Goal: Task Accomplishment & Management: Manage account settings

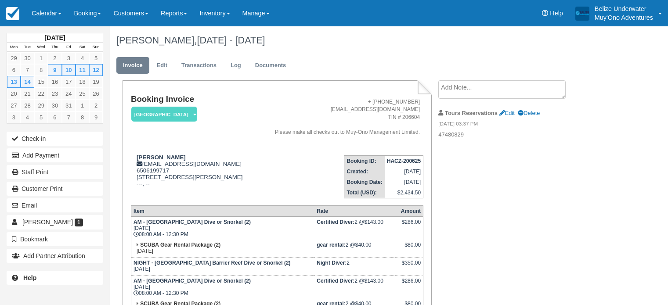
scroll to position [188, 0]
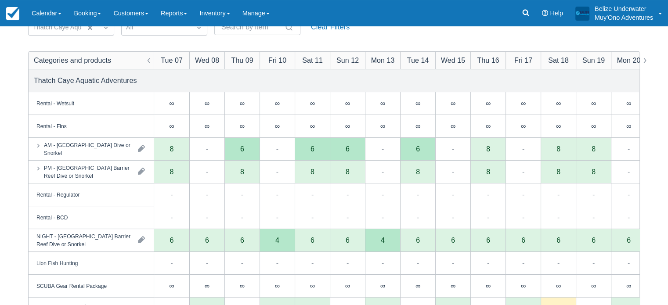
scroll to position [84, 0]
click at [275, 246] on div "4" at bounding box center [276, 240] width 35 height 23
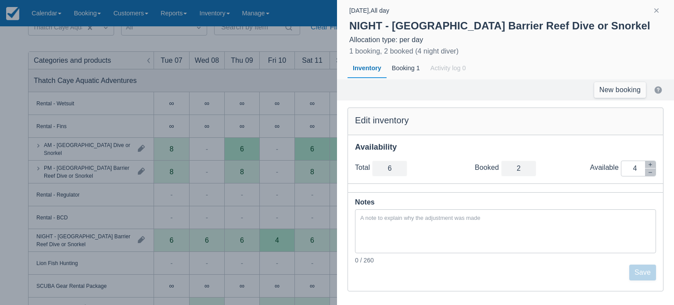
click at [274, 234] on div at bounding box center [337, 152] width 674 height 305
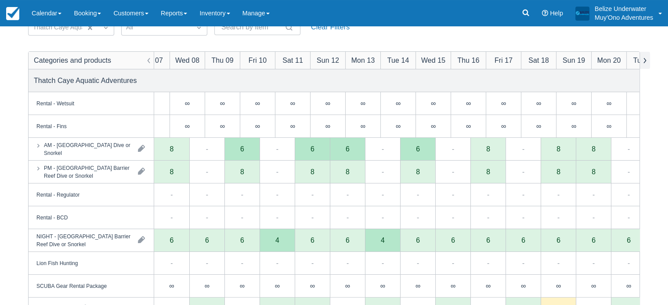
scroll to position [0, 0]
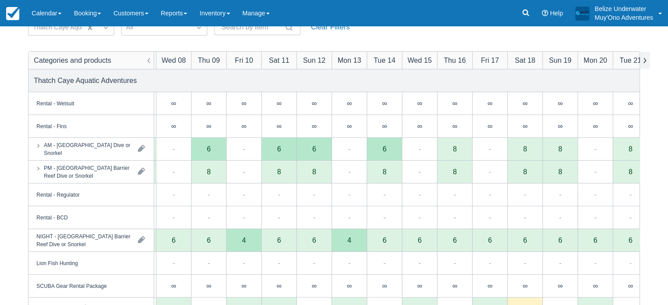
click at [646, 61] on button "button" at bounding box center [644, 60] width 11 height 17
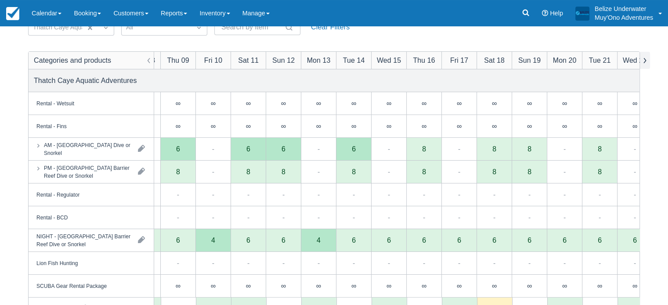
click at [646, 61] on button "button" at bounding box center [644, 60] width 11 height 17
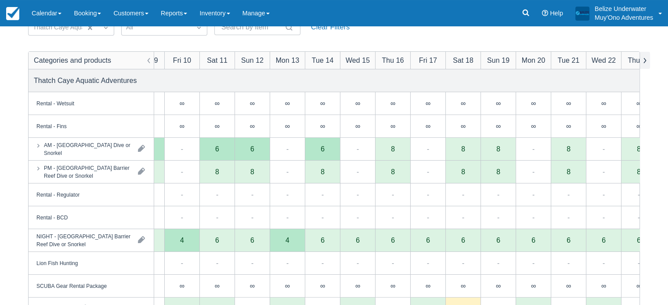
click at [646, 61] on button "button" at bounding box center [644, 60] width 11 height 17
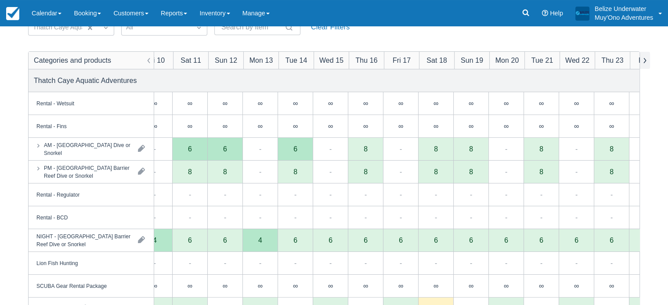
click at [646, 61] on button "button" at bounding box center [644, 60] width 11 height 17
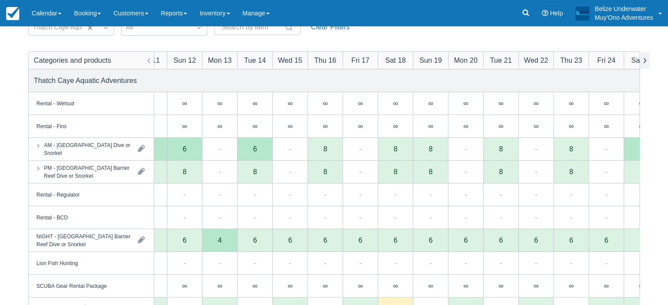
click at [646, 61] on button "button" at bounding box center [644, 60] width 11 height 17
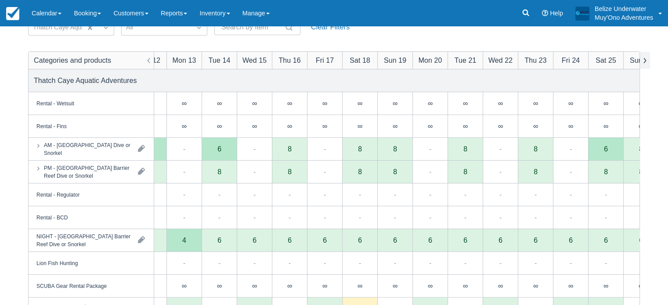
click at [646, 61] on button "button" at bounding box center [644, 60] width 11 height 17
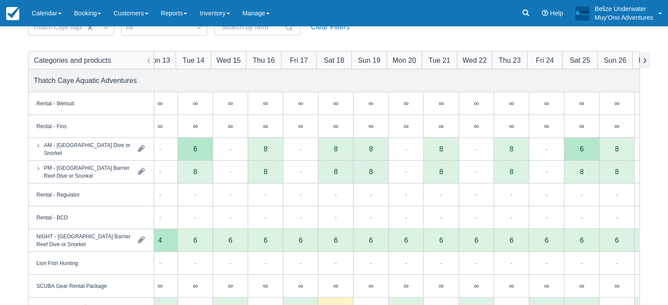
click at [646, 61] on button "button" at bounding box center [644, 60] width 11 height 17
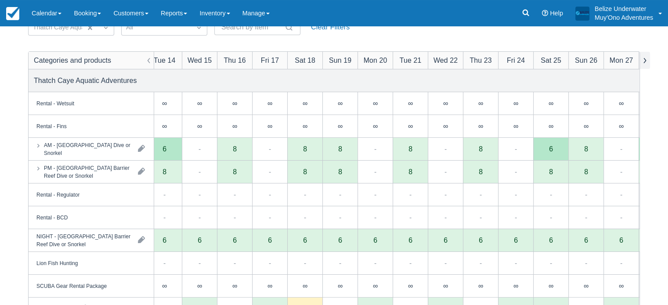
click at [646, 61] on button "button" at bounding box center [644, 60] width 11 height 17
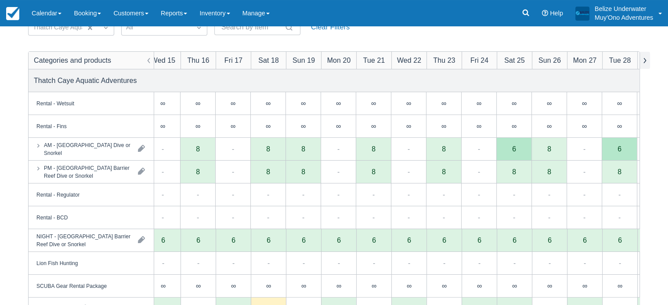
click at [646, 61] on button "button" at bounding box center [644, 60] width 11 height 17
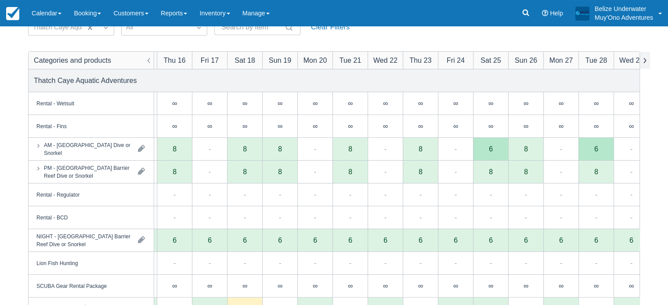
click at [646, 61] on button "button" at bounding box center [644, 60] width 11 height 17
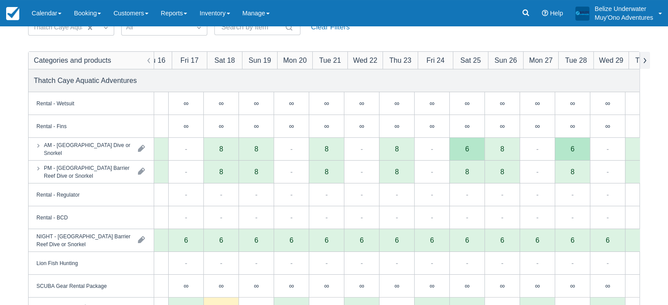
click at [646, 61] on button "button" at bounding box center [644, 60] width 11 height 17
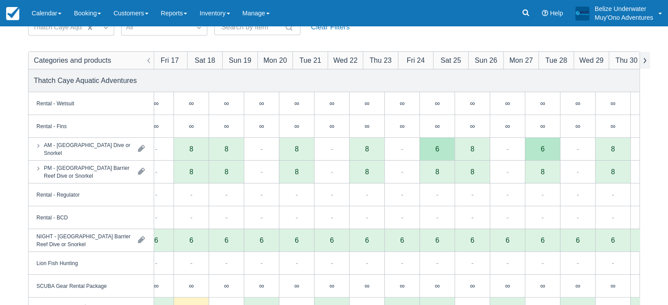
click at [646, 61] on button "button" at bounding box center [644, 60] width 11 height 17
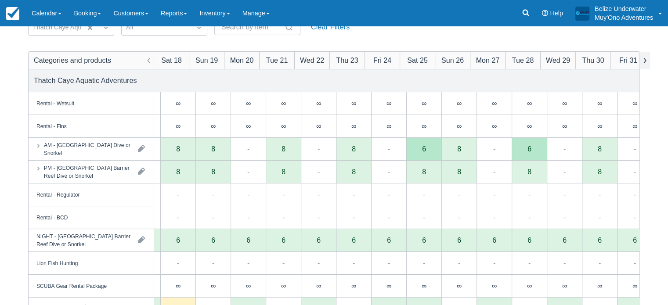
click at [646, 61] on button "button" at bounding box center [644, 60] width 11 height 17
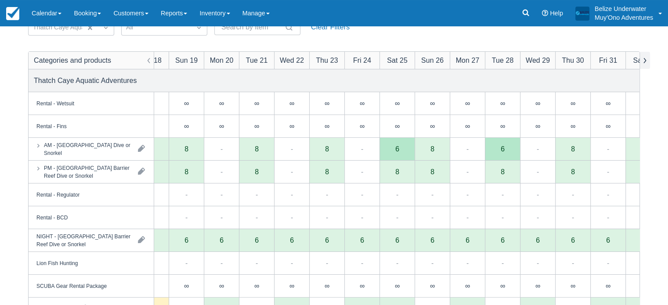
click at [646, 61] on button "button" at bounding box center [644, 60] width 11 height 17
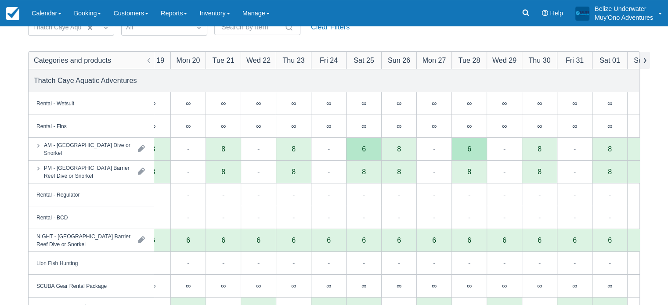
click at [646, 61] on button "button" at bounding box center [644, 60] width 11 height 17
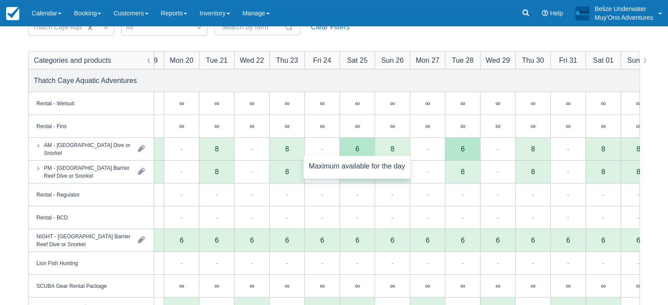
click at [360, 144] on div "6" at bounding box center [356, 149] width 35 height 23
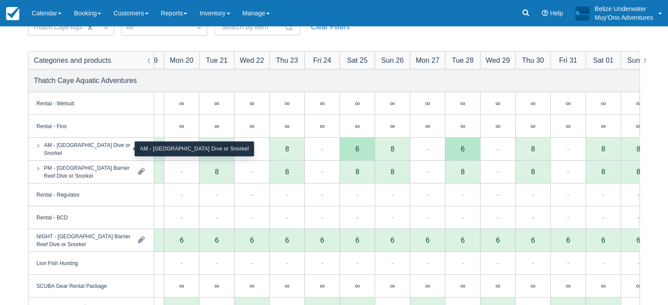
click at [63, 147] on div "AM - [GEOGRAPHIC_DATA] Dive or Snorkel" at bounding box center [87, 149] width 87 height 16
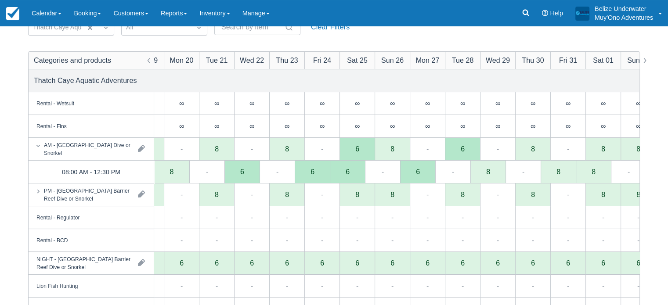
click at [82, 161] on div "08:00 AM - 12:30 PM" at bounding box center [92, 172] width 126 height 23
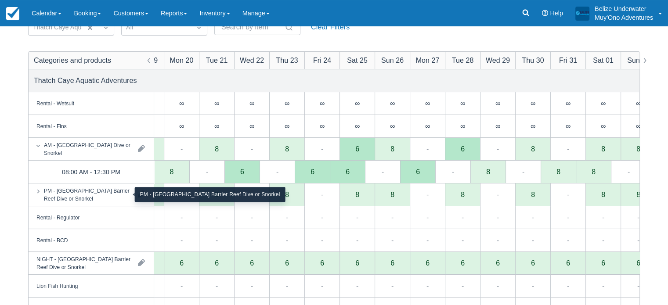
click at [84, 191] on div "PM - [GEOGRAPHIC_DATA] Barrier Reef Dive or Snorkel" at bounding box center [87, 195] width 87 height 16
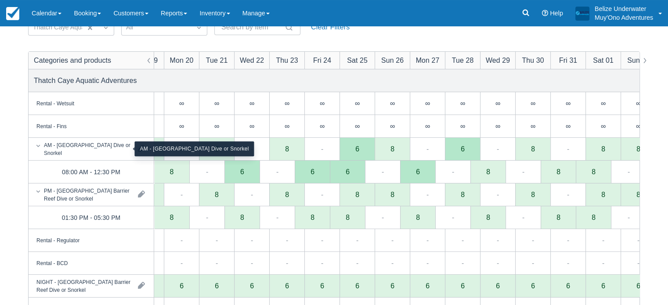
click at [85, 152] on div "AM - [GEOGRAPHIC_DATA] Dive or Snorkel" at bounding box center [87, 149] width 87 height 16
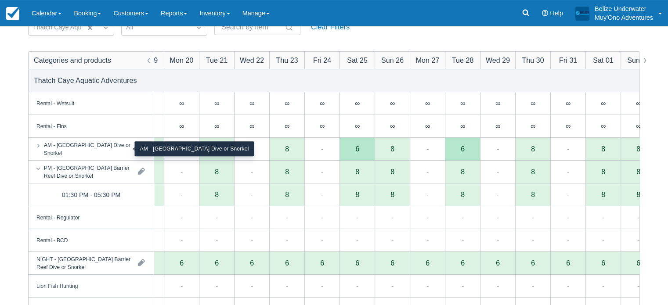
click at [85, 152] on div "AM - [GEOGRAPHIC_DATA] Dive or Snorkel" at bounding box center [87, 149] width 87 height 16
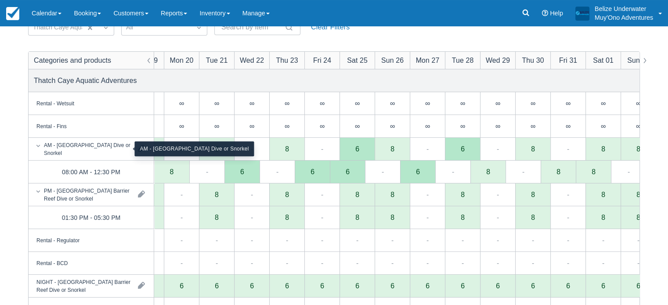
click at [85, 152] on div "AM - [GEOGRAPHIC_DATA] Dive or Snorkel" at bounding box center [87, 149] width 87 height 16
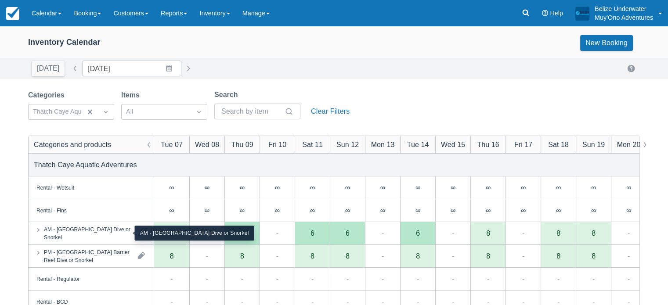
click at [106, 234] on div "AM - [GEOGRAPHIC_DATA] Dive or Snorkel" at bounding box center [87, 233] width 87 height 16
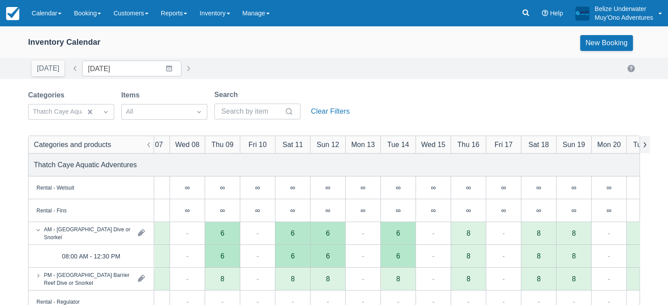
click at [645, 140] on button "button" at bounding box center [644, 144] width 11 height 17
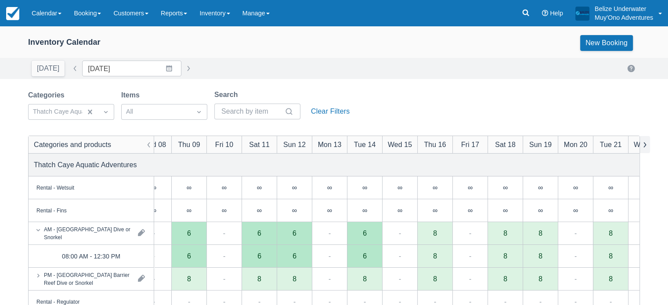
click at [645, 140] on button "button" at bounding box center [644, 144] width 11 height 17
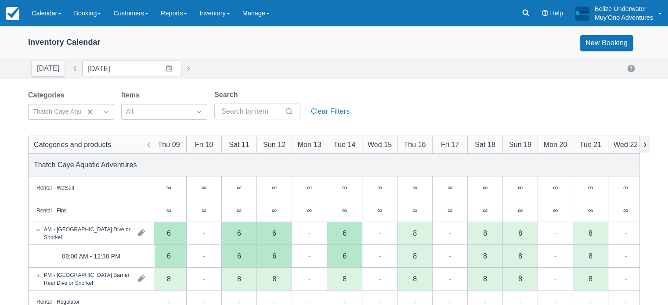
click at [645, 140] on button "button" at bounding box center [644, 144] width 11 height 17
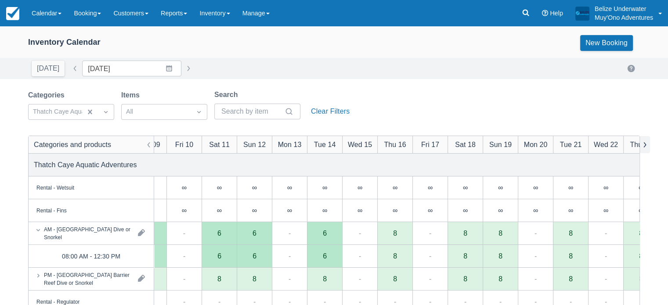
click at [645, 140] on button "button" at bounding box center [644, 144] width 11 height 17
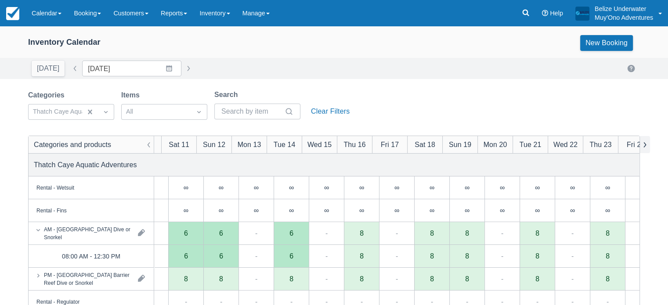
click at [645, 140] on button "button" at bounding box center [644, 144] width 11 height 17
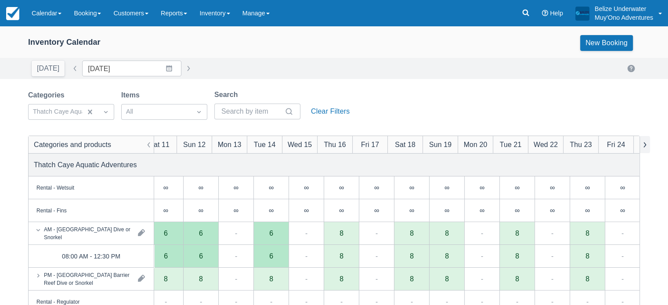
click at [645, 140] on button "button" at bounding box center [644, 144] width 11 height 17
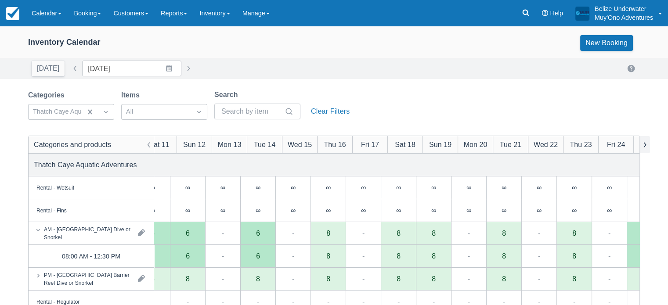
click at [645, 140] on button "button" at bounding box center [644, 144] width 11 height 17
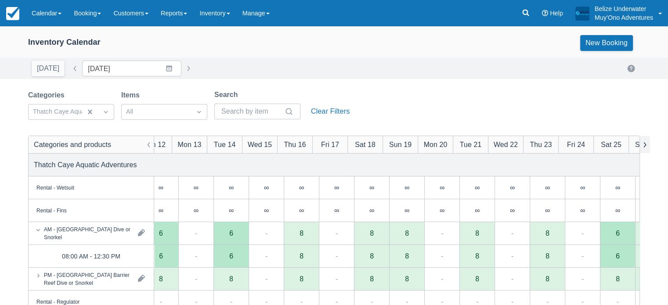
click at [645, 140] on button "button" at bounding box center [644, 144] width 11 height 17
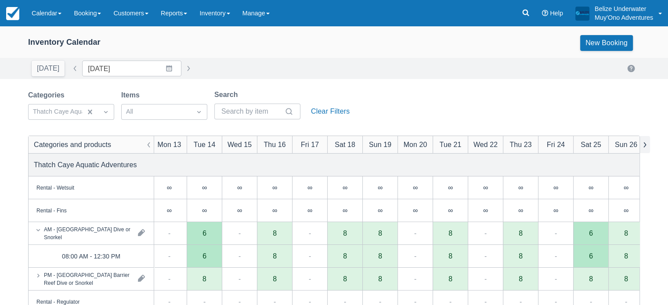
click at [645, 140] on button "button" at bounding box center [644, 144] width 11 height 17
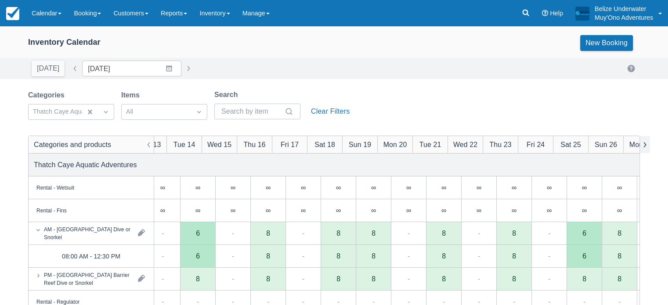
click at [645, 140] on button "button" at bounding box center [644, 144] width 11 height 17
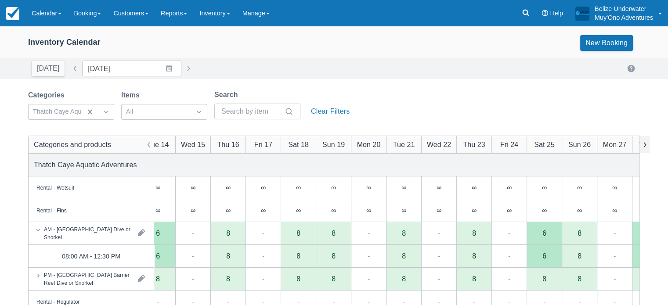
click at [645, 140] on button "button" at bounding box center [644, 144] width 11 height 17
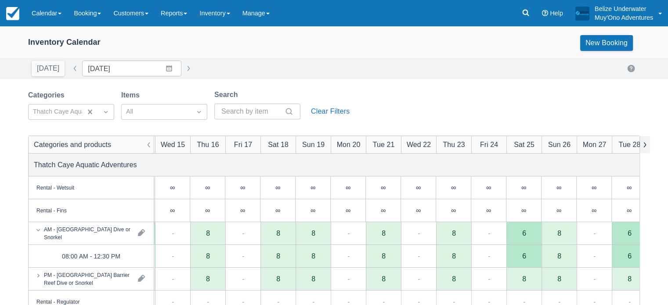
click at [645, 140] on button "button" at bounding box center [644, 144] width 11 height 17
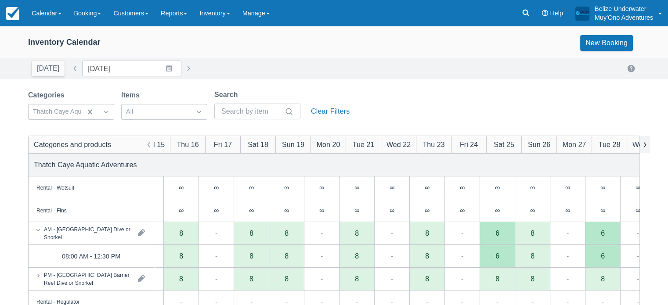
click at [645, 140] on button "button" at bounding box center [644, 144] width 11 height 17
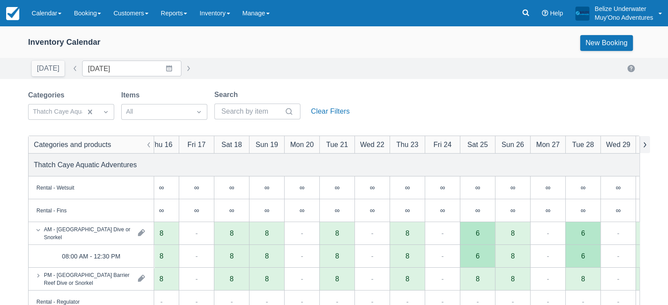
click at [645, 140] on button "button" at bounding box center [644, 144] width 11 height 17
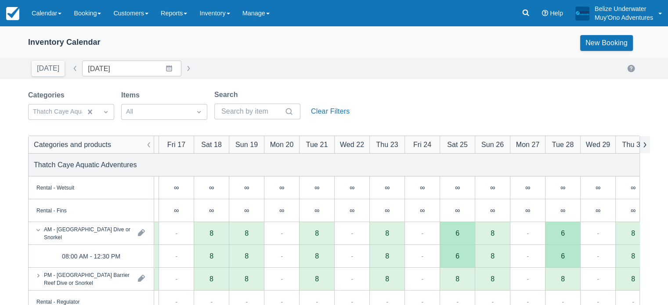
click at [645, 140] on button "button" at bounding box center [644, 144] width 11 height 17
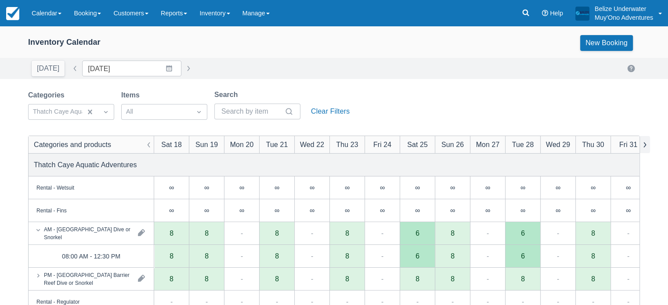
click at [645, 140] on button "button" at bounding box center [644, 144] width 11 height 17
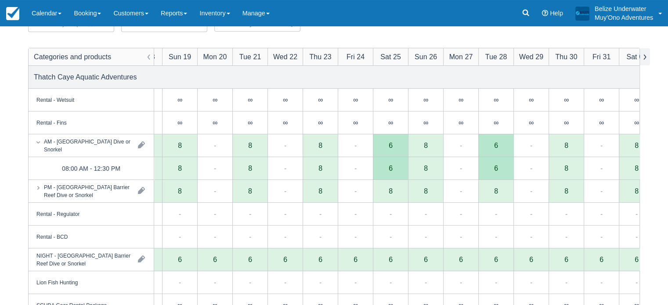
click at [642, 58] on button "button" at bounding box center [644, 56] width 11 height 17
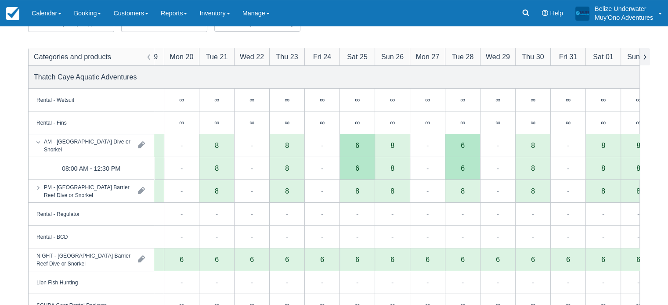
click at [642, 58] on button "button" at bounding box center [644, 56] width 11 height 17
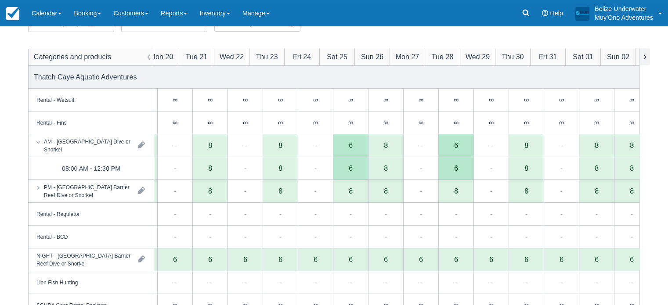
click at [642, 58] on button "button" at bounding box center [644, 56] width 11 height 17
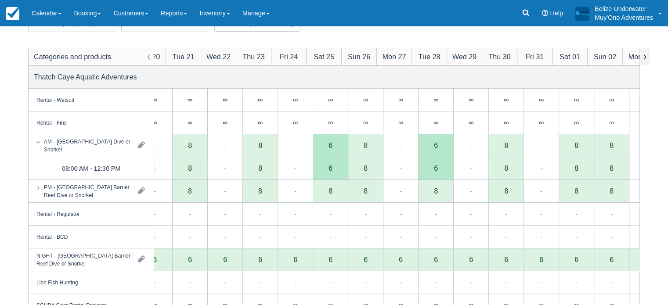
click at [642, 58] on button "button" at bounding box center [644, 56] width 11 height 17
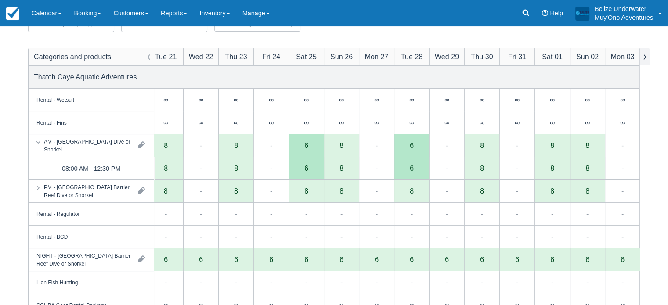
click at [642, 58] on button "button" at bounding box center [644, 56] width 11 height 17
click at [305, 171] on div "6" at bounding box center [306, 168] width 4 height 7
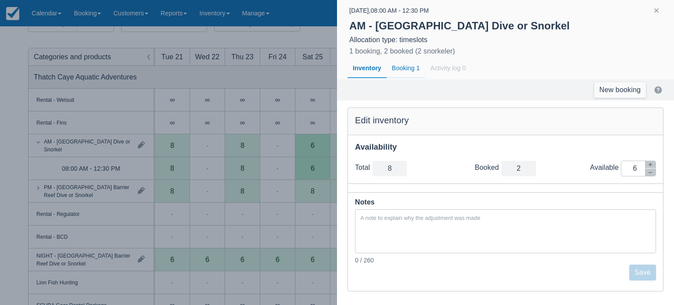
click at [408, 66] on div "Booking 1" at bounding box center [406, 68] width 39 height 20
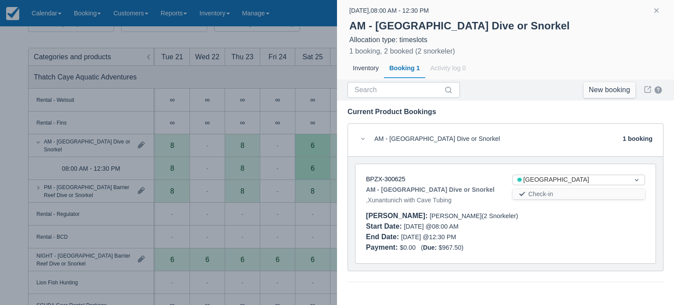
click at [303, 83] on div at bounding box center [337, 152] width 674 height 305
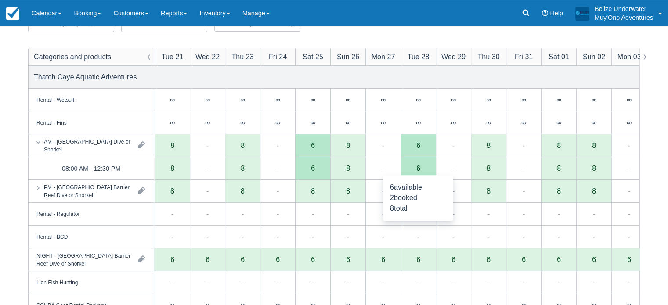
click at [420, 166] on div "6" at bounding box center [417, 168] width 35 height 23
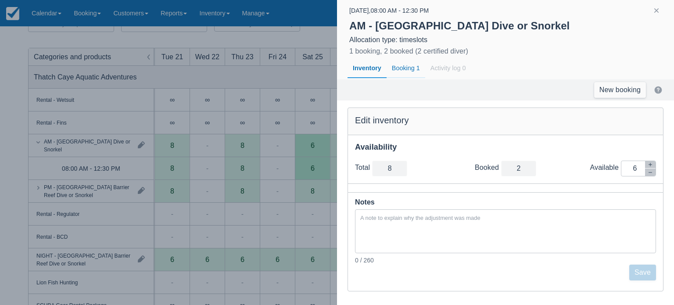
click at [405, 66] on div "Booking 1" at bounding box center [406, 68] width 39 height 20
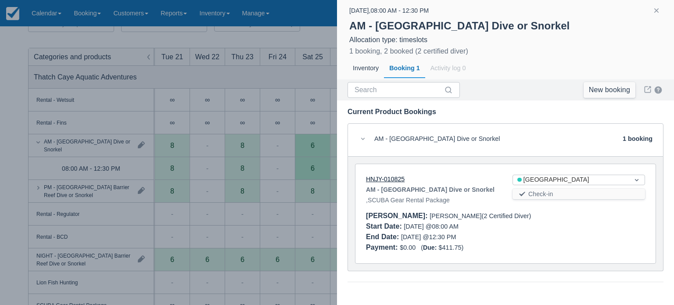
click at [377, 178] on link "HNJY-010825" at bounding box center [385, 179] width 39 height 7
click at [275, 107] on div at bounding box center [337, 152] width 674 height 305
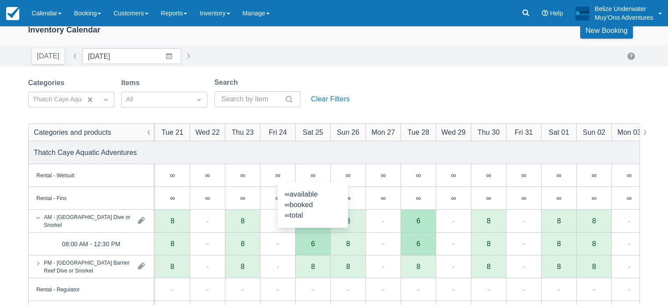
scroll to position [7, 0]
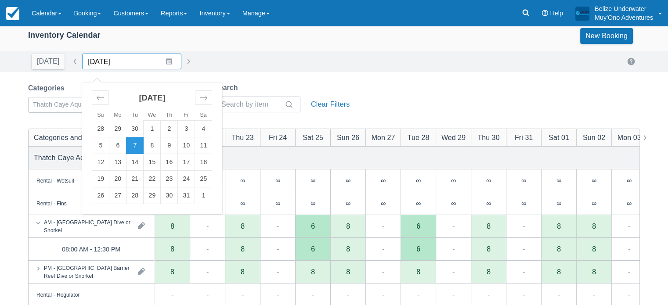
click at [163, 63] on input "10/07/25" at bounding box center [131, 62] width 99 height 16
click at [195, 103] on div "Move forward to switch to the next month." at bounding box center [203, 97] width 17 height 14
click at [98, 145] on td "2" at bounding box center [100, 145] width 17 height 17
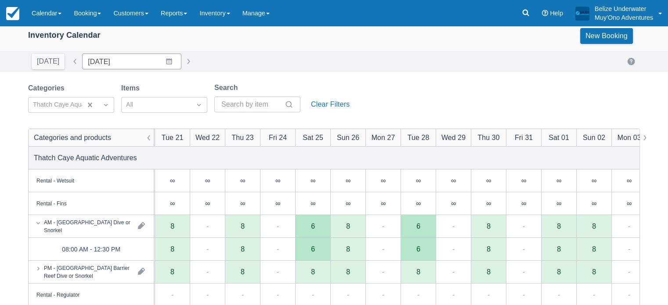
type input "11/02/25"
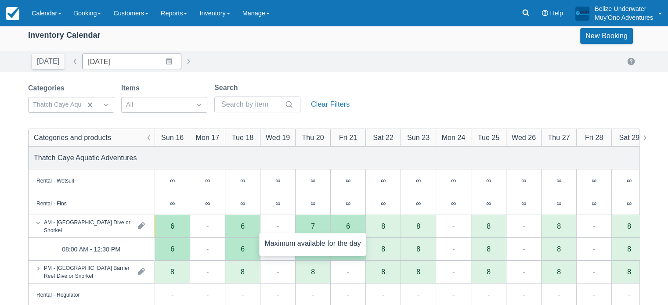
scroll to position [0, 444]
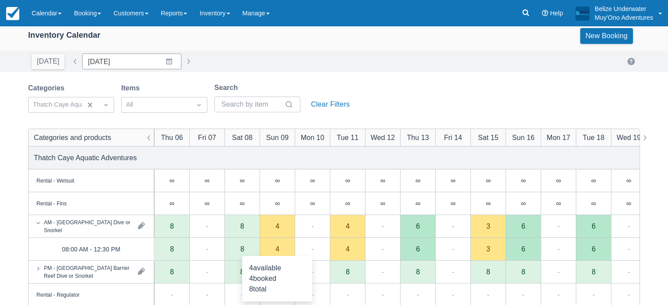
click at [270, 249] on div "4" at bounding box center [276, 249] width 35 height 23
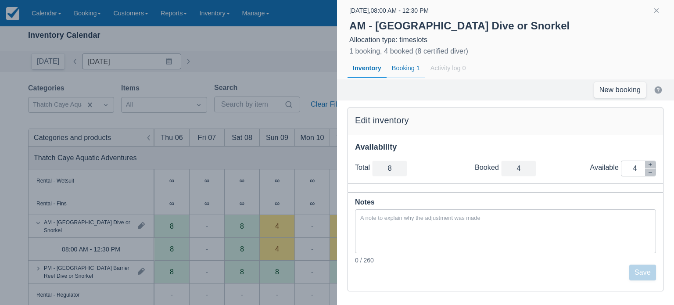
click at [416, 71] on div "Booking 1" at bounding box center [406, 68] width 39 height 20
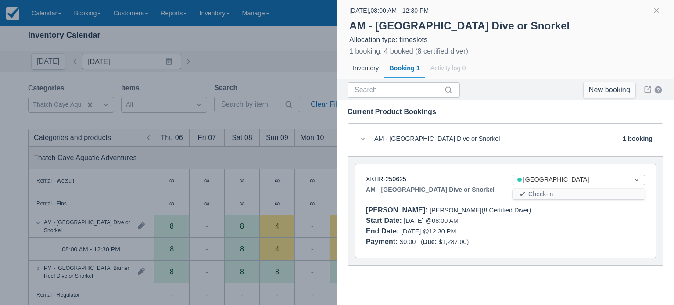
click at [291, 73] on div at bounding box center [337, 152] width 674 height 305
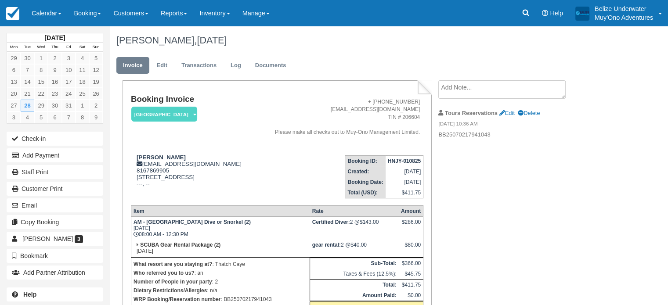
scroll to position [77, 0]
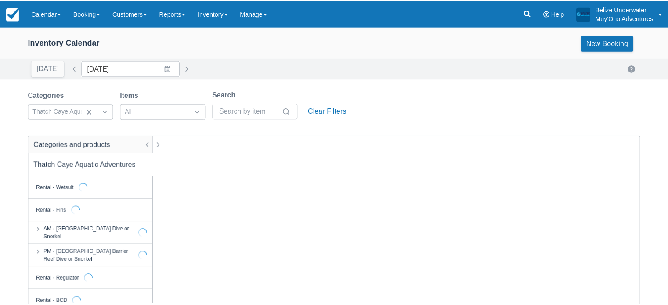
scroll to position [7, 0]
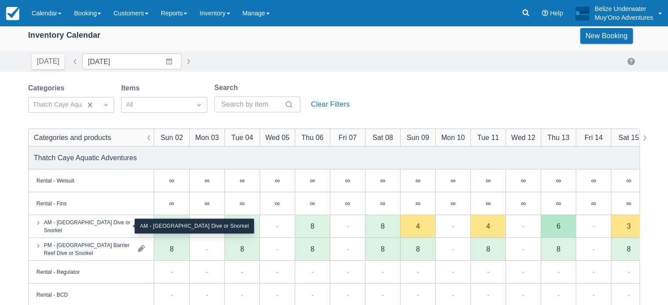
click at [75, 227] on div "AM - [GEOGRAPHIC_DATA] Dive or Snorkel" at bounding box center [87, 226] width 87 height 16
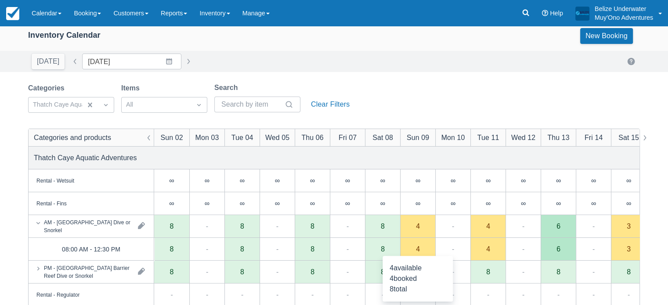
click at [417, 250] on div "4" at bounding box center [418, 248] width 4 height 7
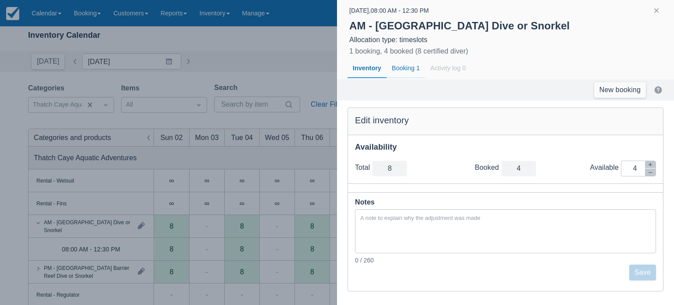
click at [396, 68] on div "Booking 1" at bounding box center [406, 68] width 39 height 20
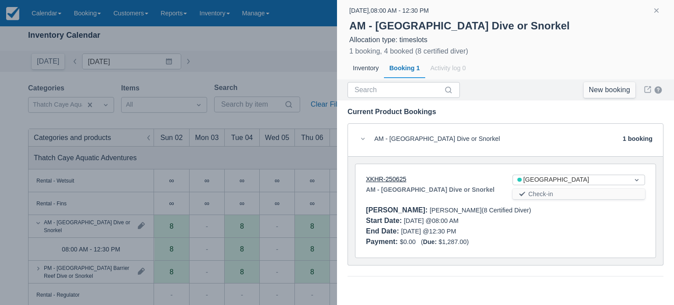
click at [396, 177] on link "XKHR-250625" at bounding box center [386, 179] width 40 height 7
click at [279, 50] on div at bounding box center [337, 152] width 674 height 305
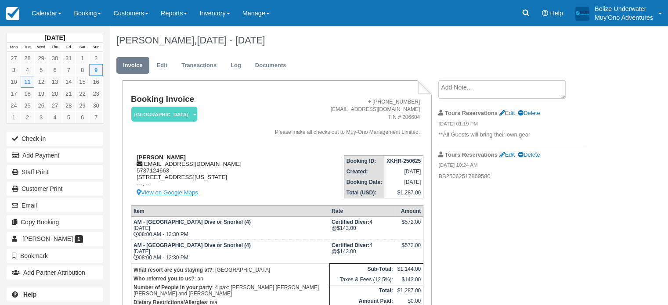
scroll to position [83, 0]
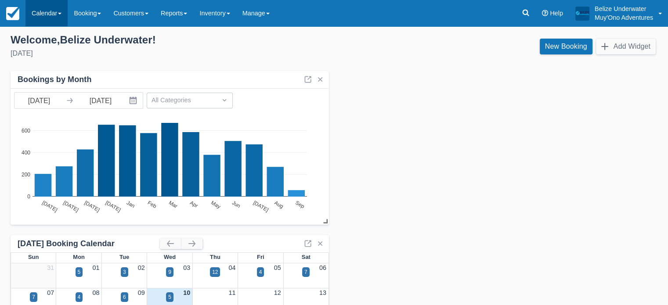
click at [57, 17] on link "Calendar" at bounding box center [46, 13] width 42 height 26
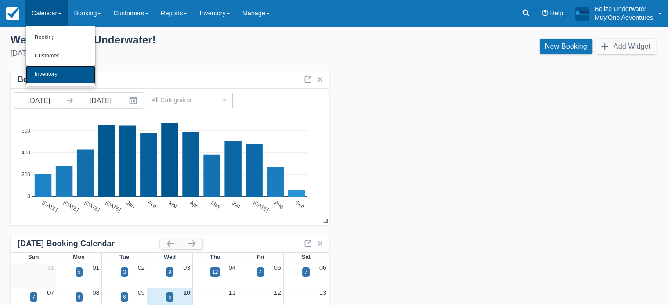
click at [56, 72] on link "Inventory" at bounding box center [60, 74] width 69 height 18
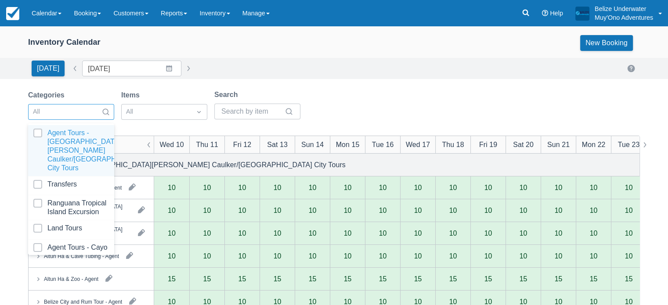
click at [101, 118] on div at bounding box center [106, 112] width 16 height 12
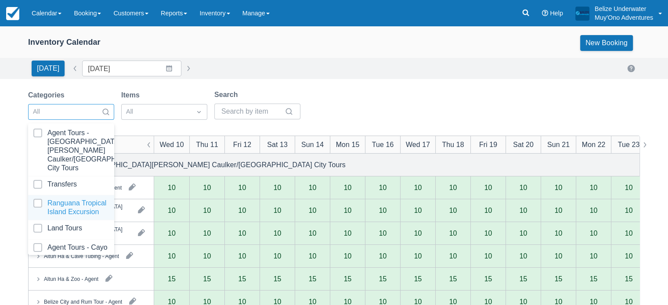
scroll to position [88, 0]
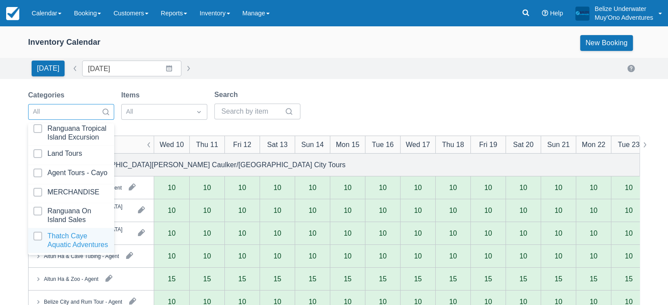
click at [70, 238] on div at bounding box center [71, 241] width 76 height 18
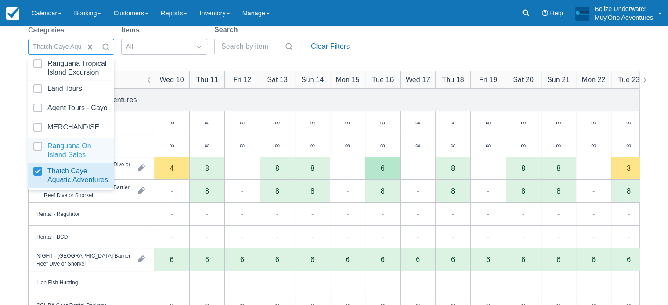
scroll to position [67, 0]
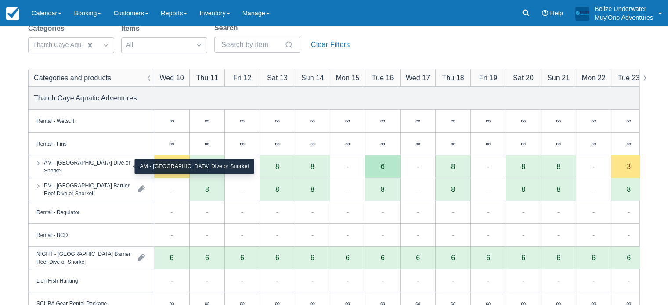
click at [120, 174] on div "AM - [GEOGRAPHIC_DATA] Dive or Snorkel" at bounding box center [87, 167] width 87 height 16
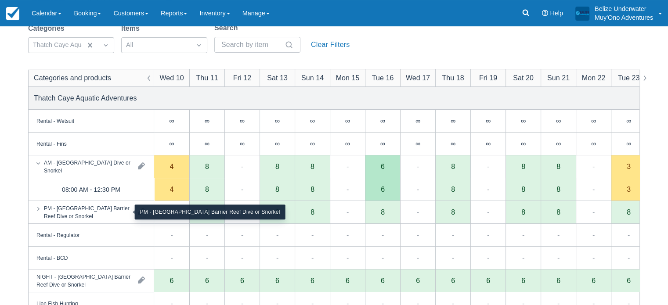
click at [99, 211] on div "PM - [GEOGRAPHIC_DATA] Barrier Reef Dive or Snorkel" at bounding box center [87, 212] width 87 height 16
